Goal: Transaction & Acquisition: Subscribe to service/newsletter

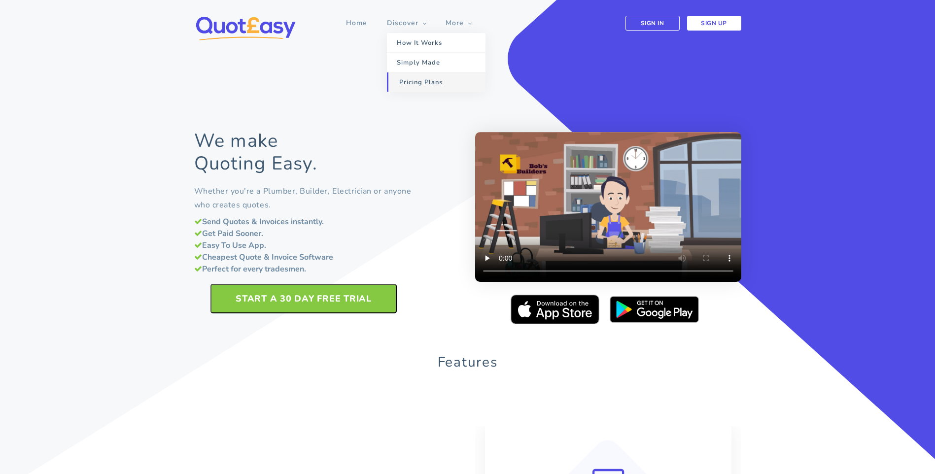
click at [433, 77] on link "Pricing Plans" at bounding box center [436, 82] width 99 height 20
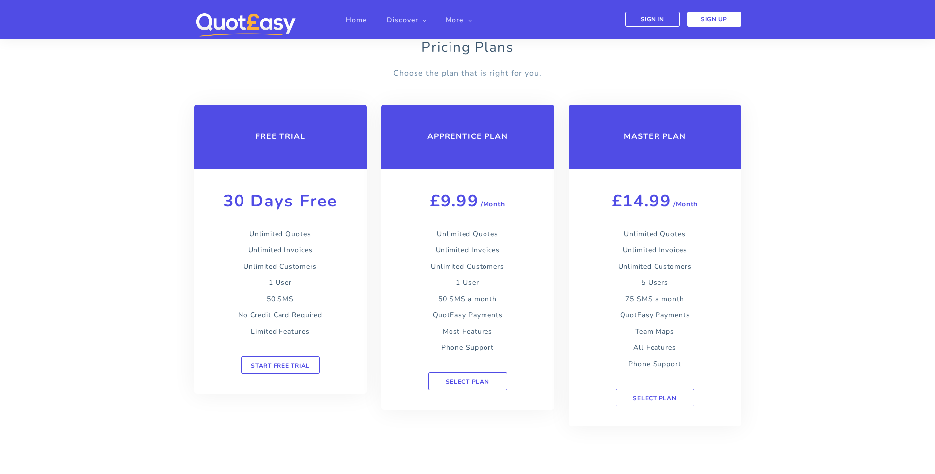
scroll to position [1409, 0]
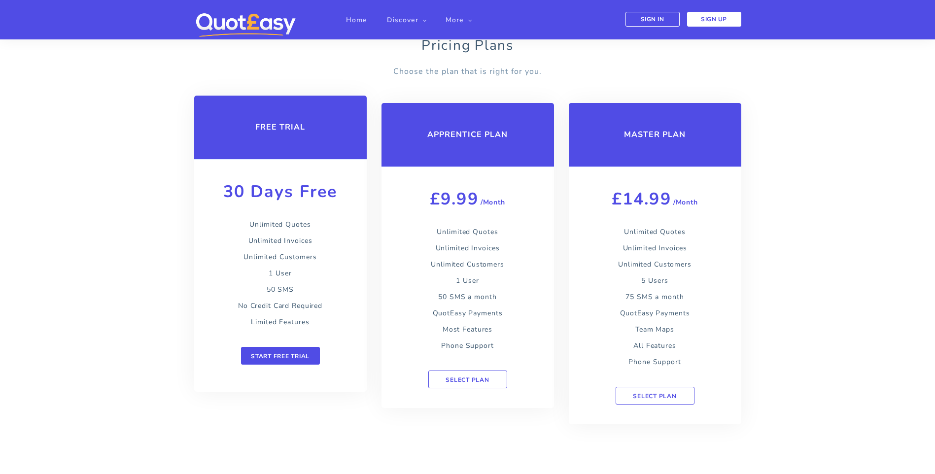
click at [305, 350] on link "START FREE TRIAL" at bounding box center [280, 356] width 79 height 18
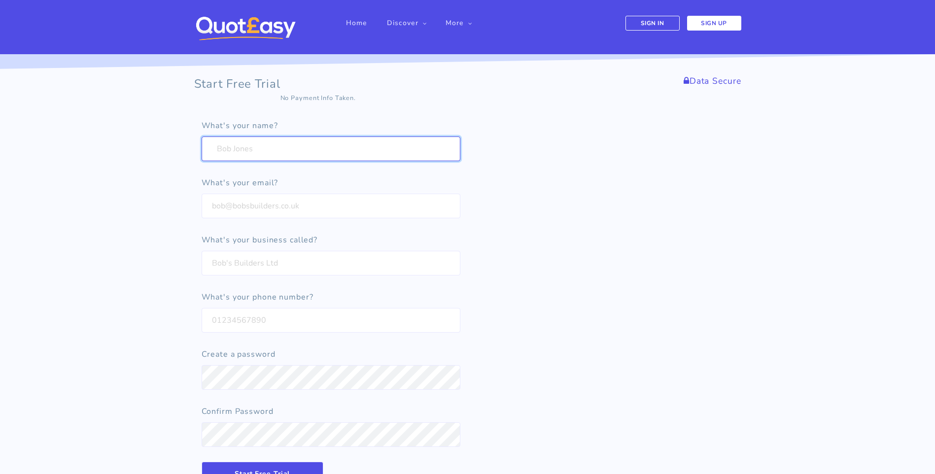
click at [265, 158] on input "text" at bounding box center [331, 148] width 259 height 25
type input "Adrian Armstrong"
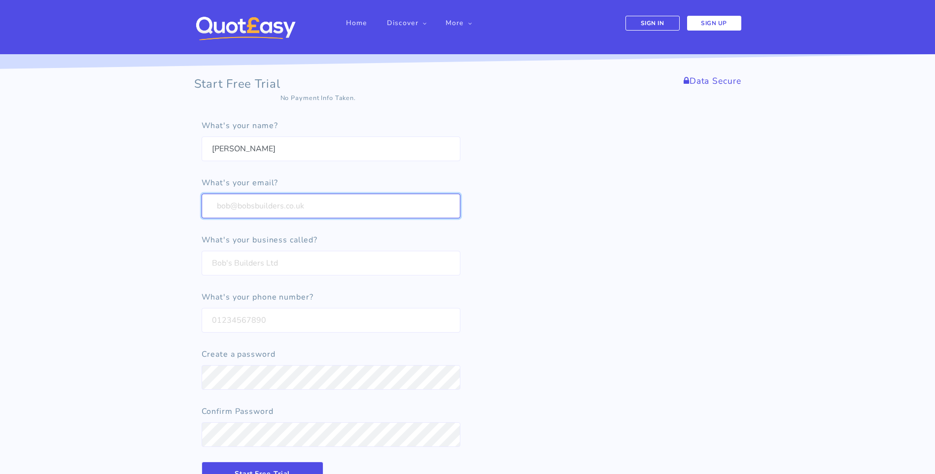
type input "adrian.armstrong@arundel-group.co.uk"
type input "Arundel Fire & Security (New Path Group)"
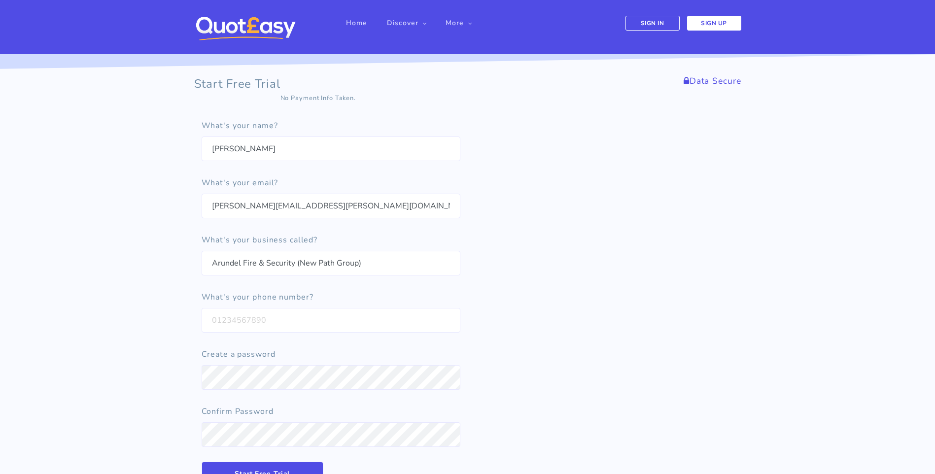
type input "01903716445"
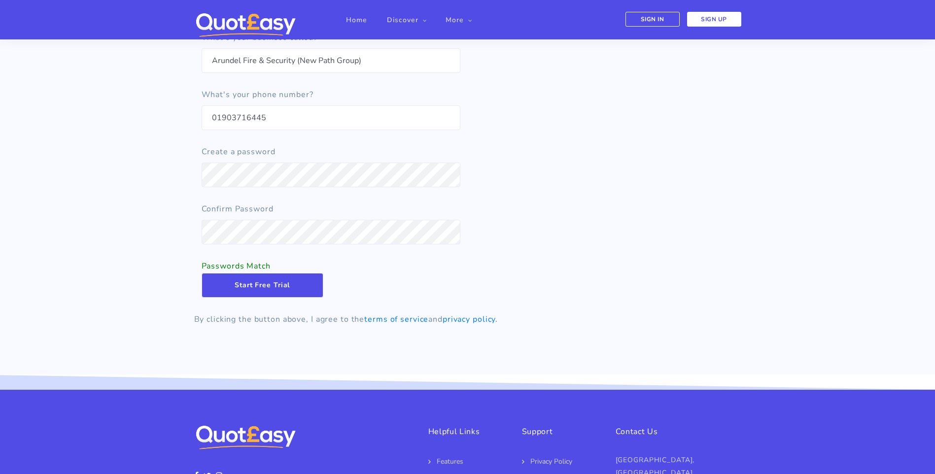
scroll to position [203, 0]
click at [281, 281] on input "Start Free Trial" at bounding box center [263, 284] width 122 height 25
